Goal: Task Accomplishment & Management: Use online tool/utility

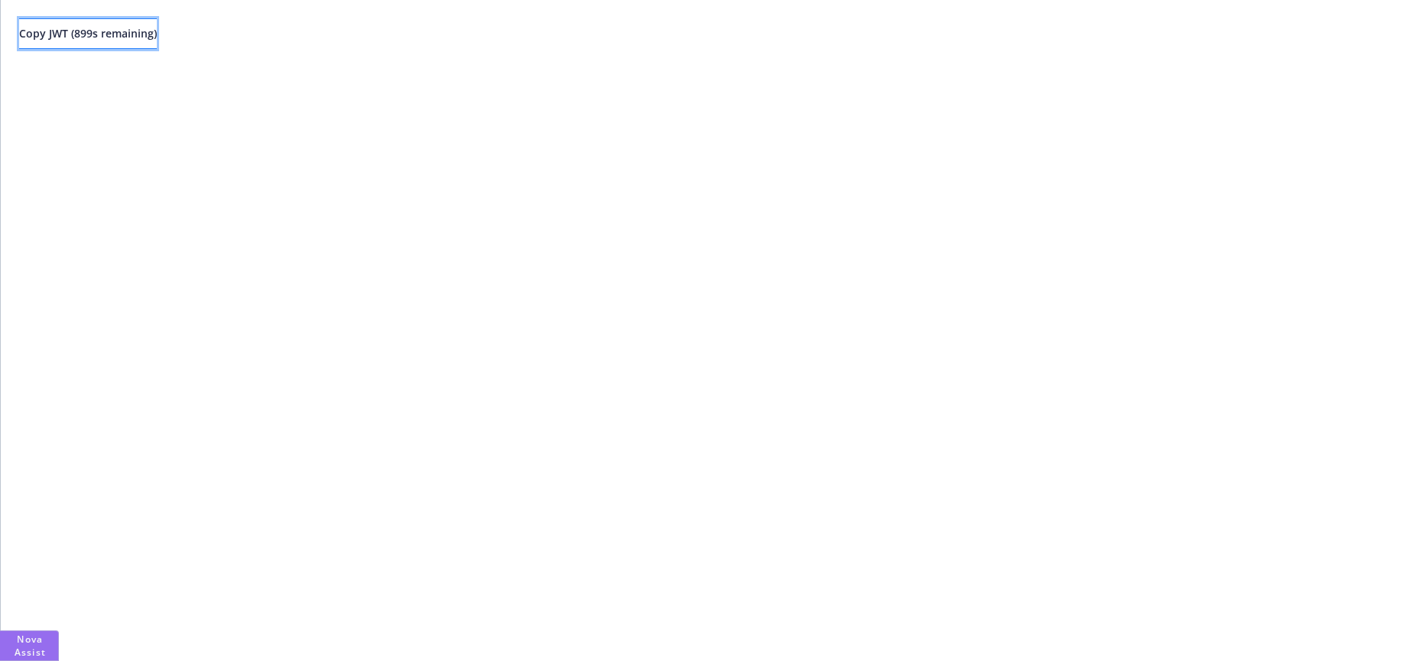
click at [132, 36] on span "Copy JWT ( 899 s remaining)" at bounding box center [88, 33] width 138 height 15
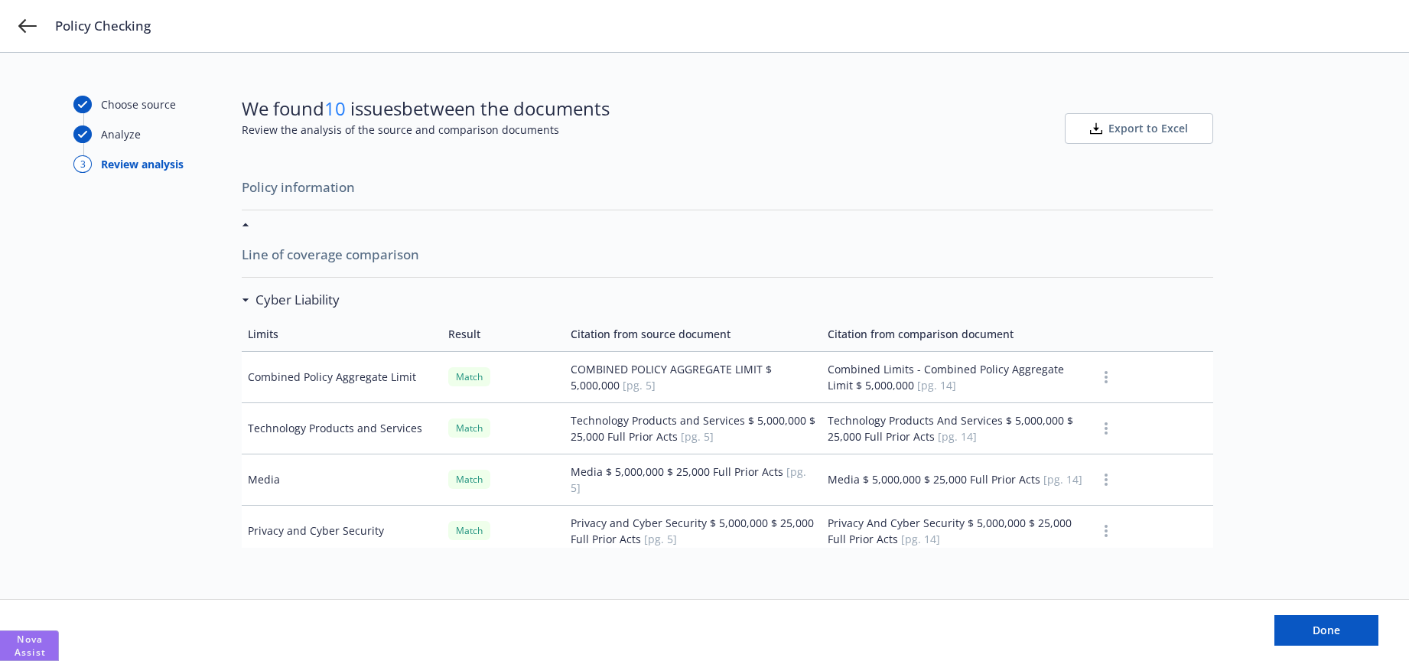
scroll to position [3665, 0]
